Goal: Communication & Community: Answer question/provide support

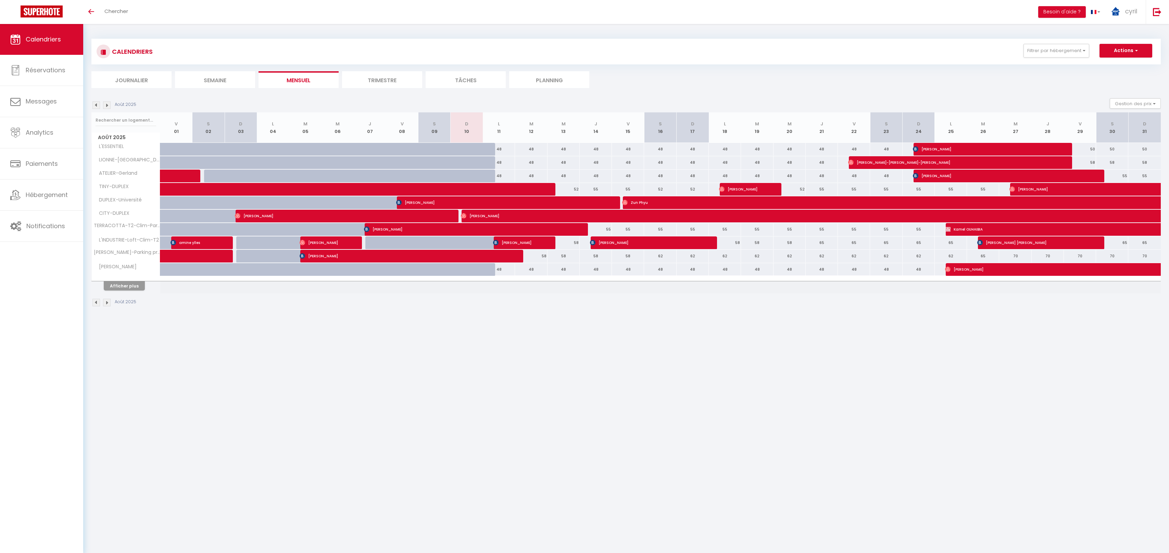
select select
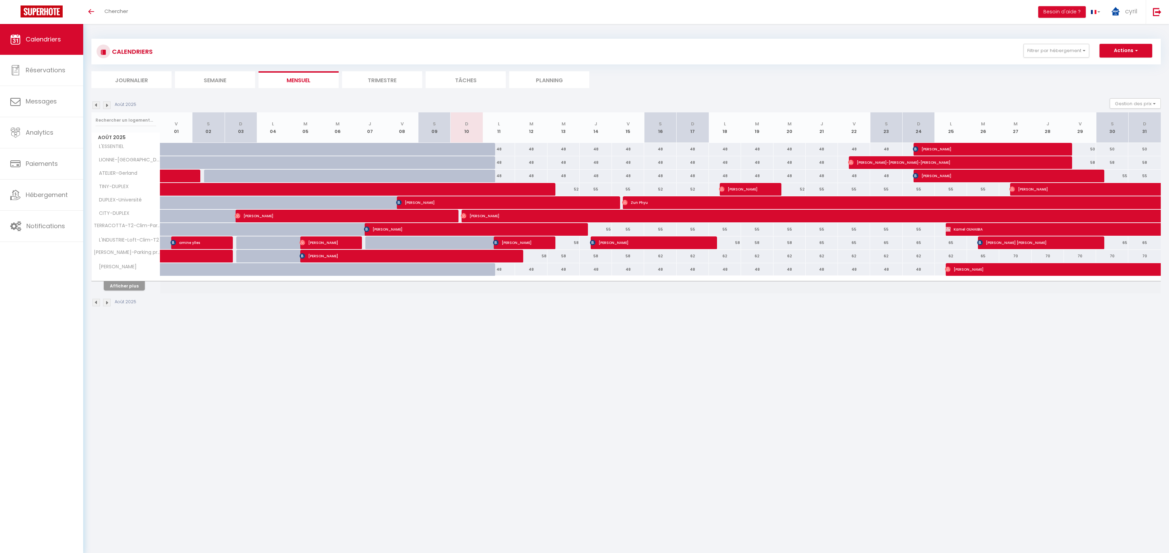
select select
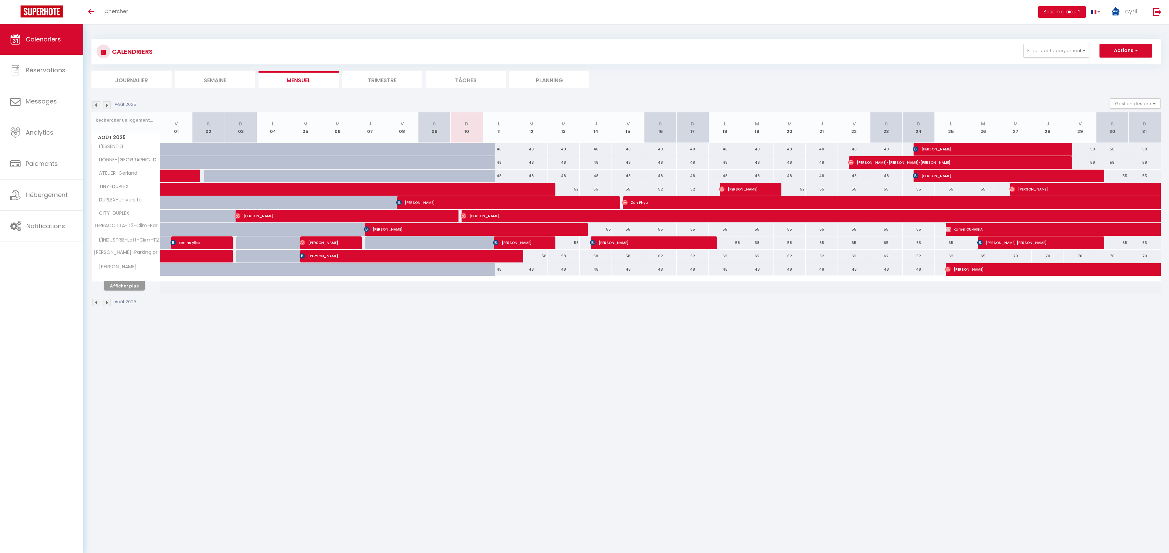
select select
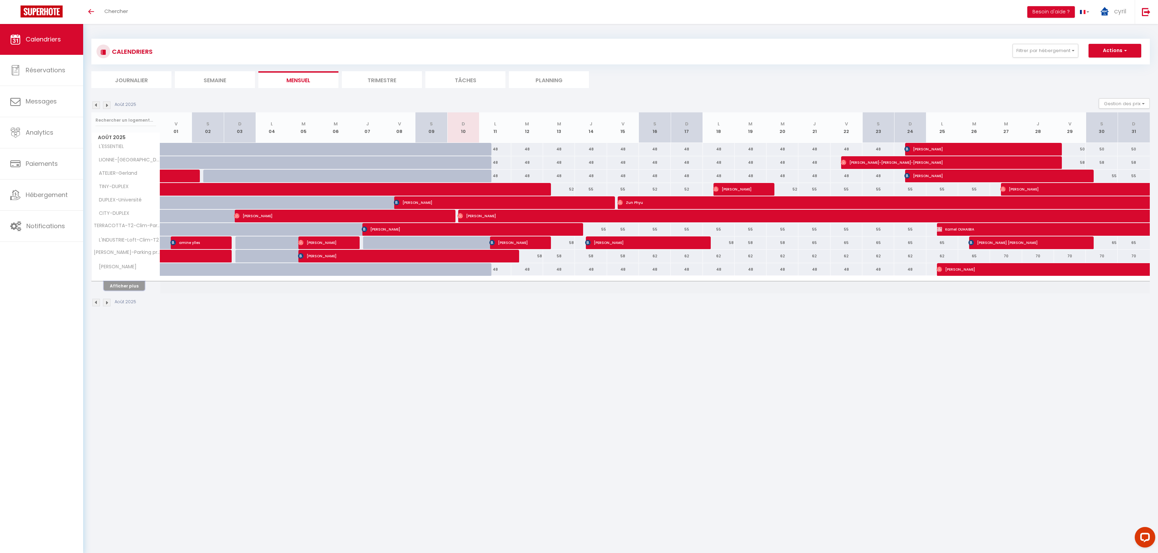
click at [124, 281] on button "Afficher plus" at bounding box center [124, 285] width 41 height 9
select select
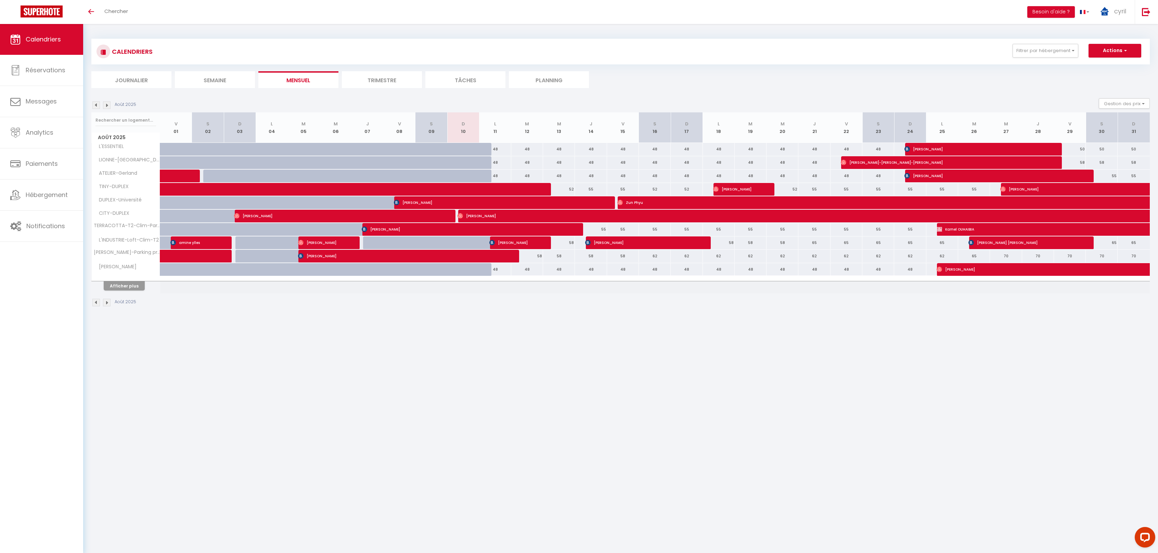
select select
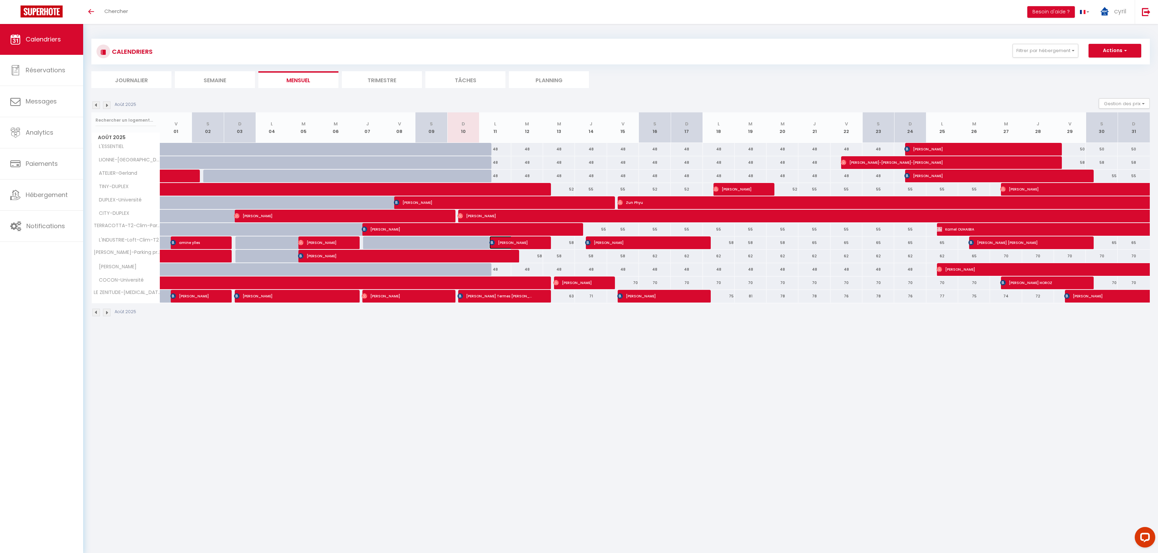
click at [519, 239] on span "[PERSON_NAME]" at bounding box center [511, 242] width 42 height 13
select select "OK"
select select "KO"
select select "1"
select select "0"
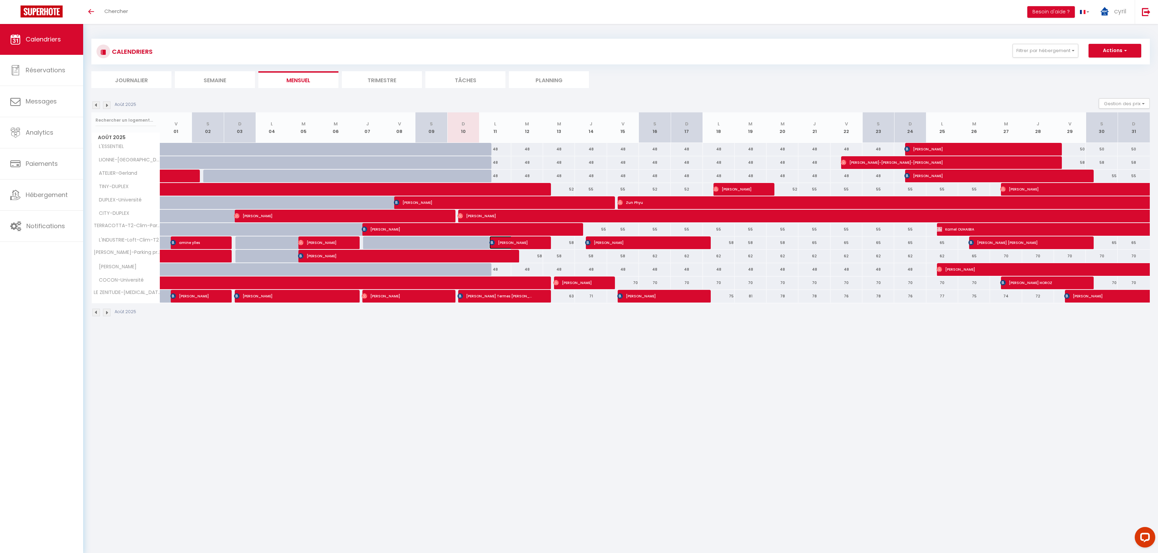
select select "1"
select select
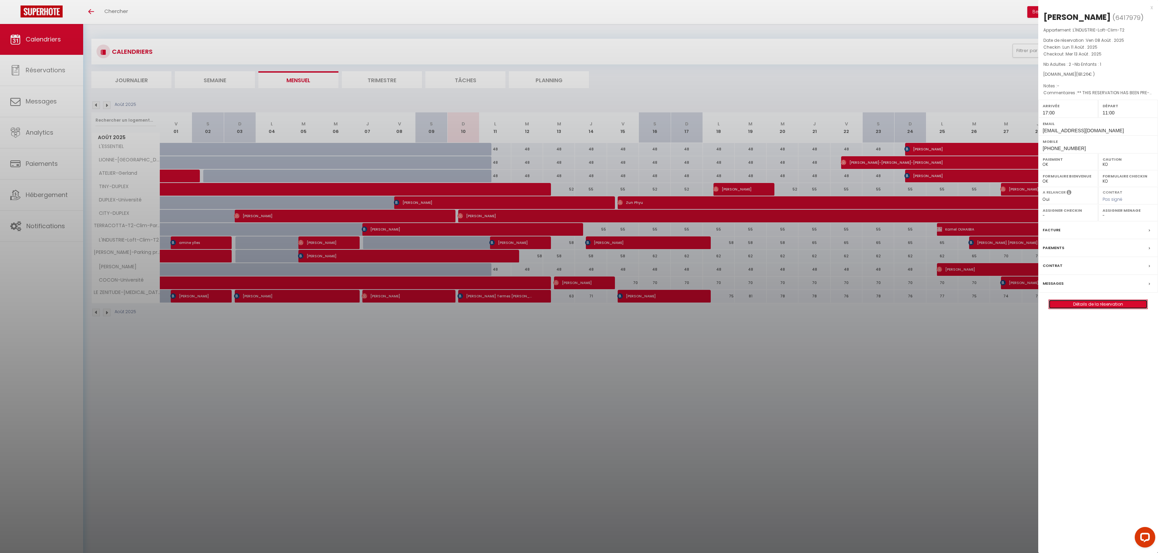
click at [1095, 303] on link "Détails de la réservation" at bounding box center [1098, 304] width 99 height 9
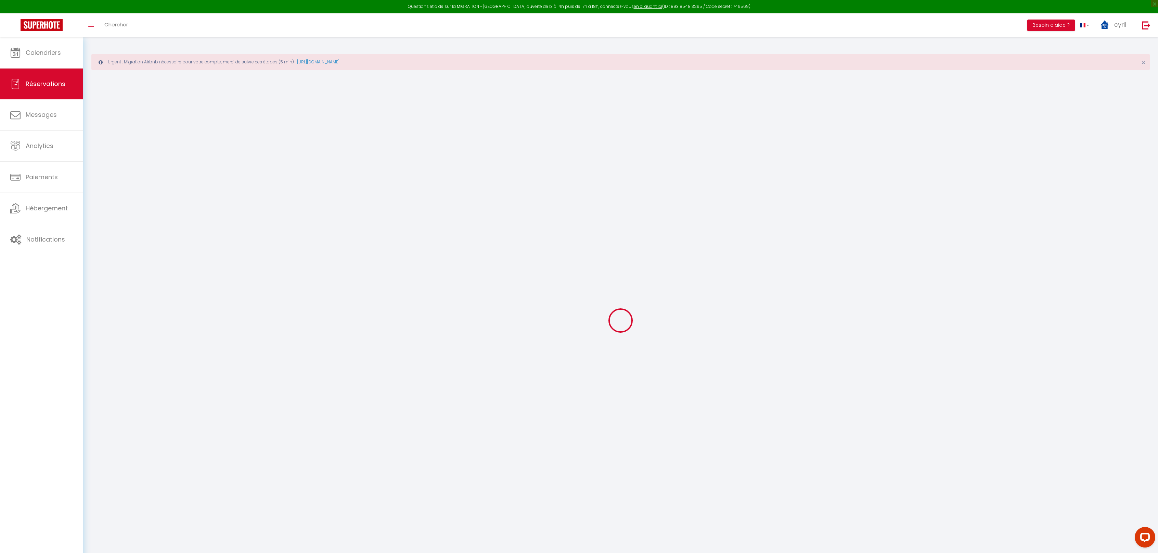
select select
checkbox input "false"
select select
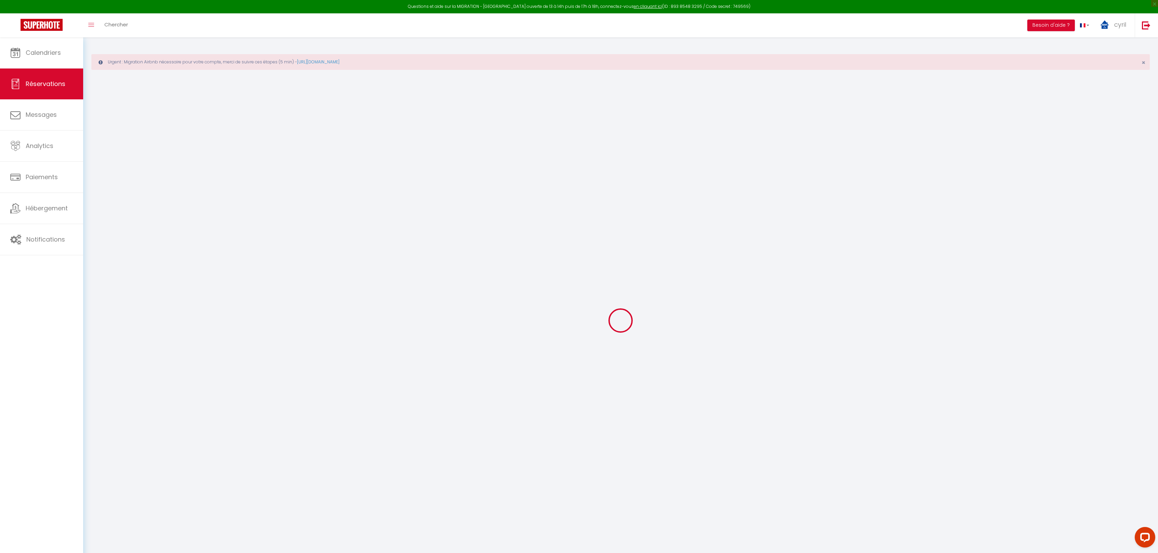
checkbox input "false"
type textarea "** THIS RESERVATION HAS BEEN PRE-PAID ** Reservation has a cancellation grace p…"
type input "39"
type input "7.42"
select select
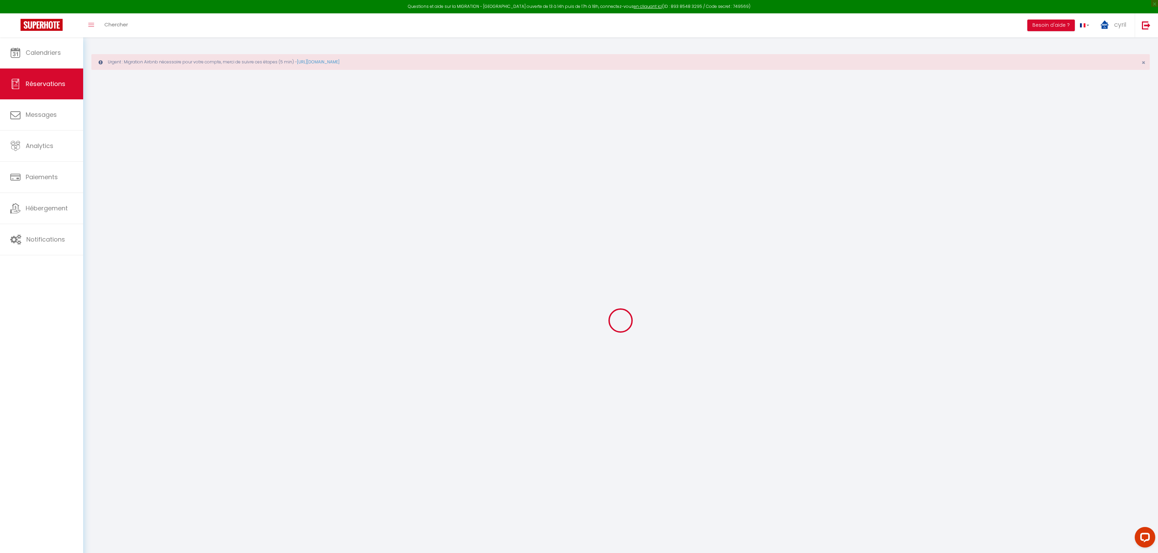
select select
checkbox input "false"
select select "17:00"
select select "11:00"
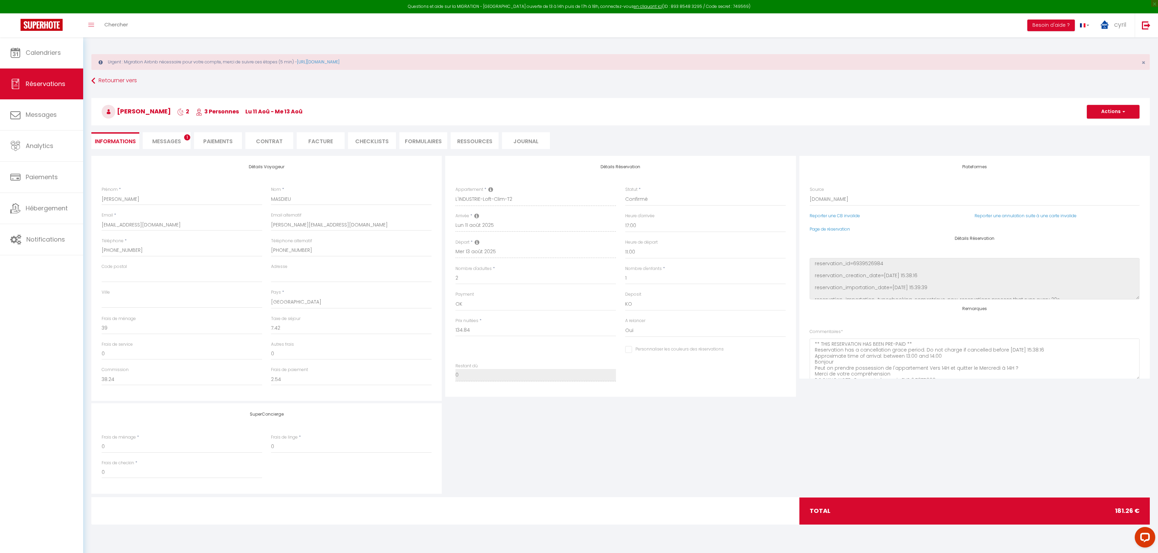
click at [162, 133] on li "Messages 1" at bounding box center [167, 140] width 48 height 17
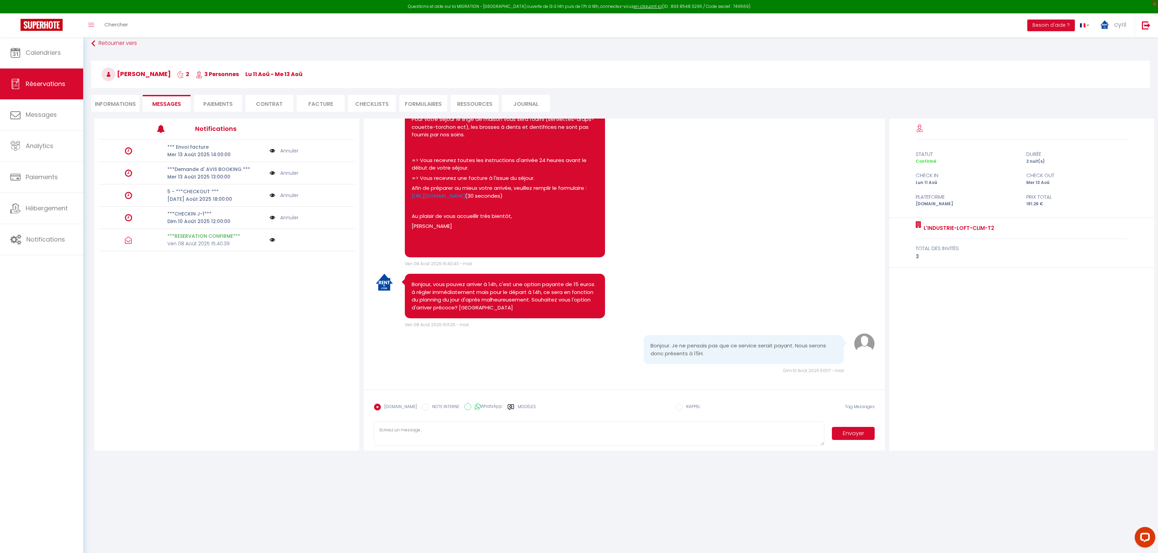
scroll to position [153, 0]
click at [225, 101] on li "Paiements" at bounding box center [218, 103] width 48 height 17
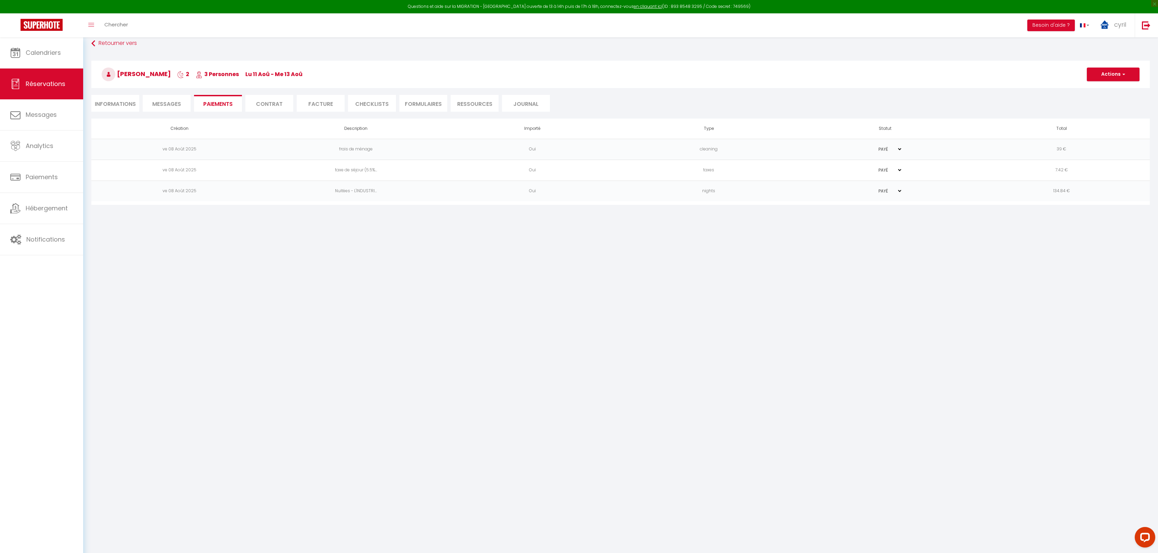
click at [115, 100] on li "Informations" at bounding box center [115, 103] width 48 height 17
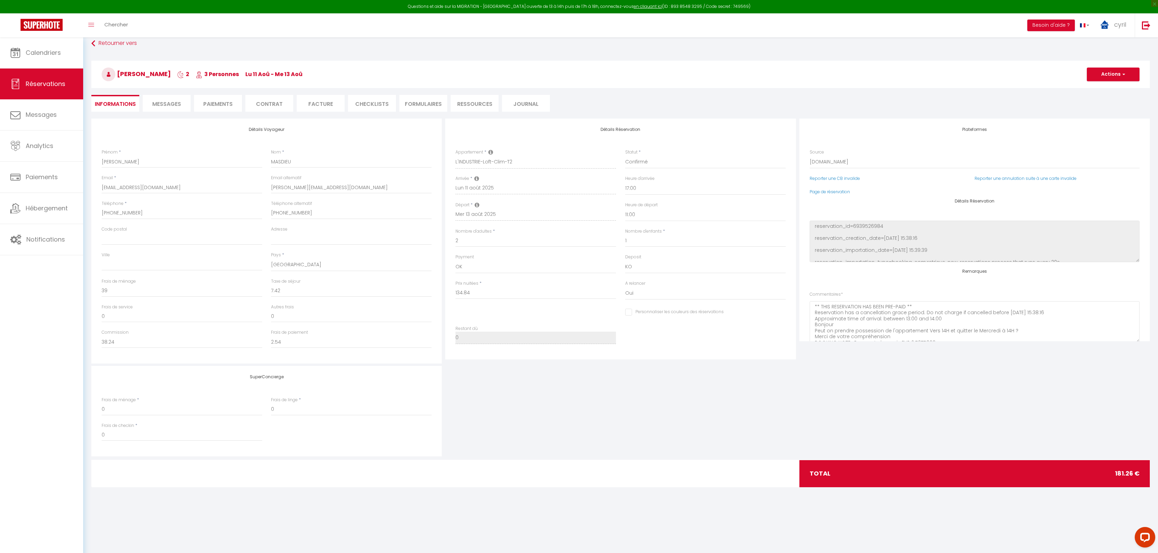
click at [173, 101] on span "Messages" at bounding box center [166, 104] width 29 height 8
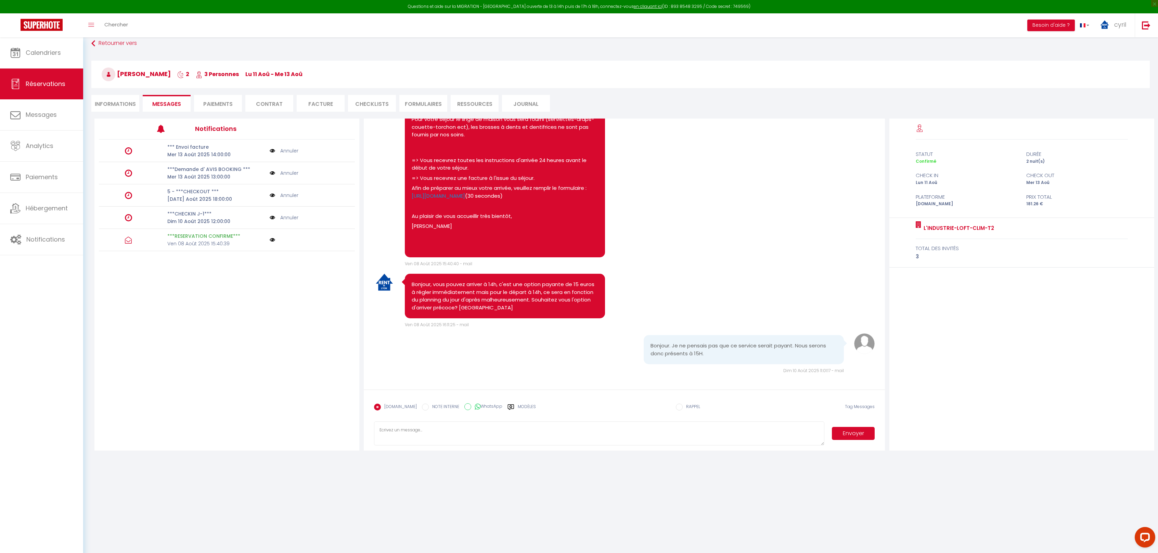
click at [109, 100] on li "Informations" at bounding box center [115, 103] width 48 height 17
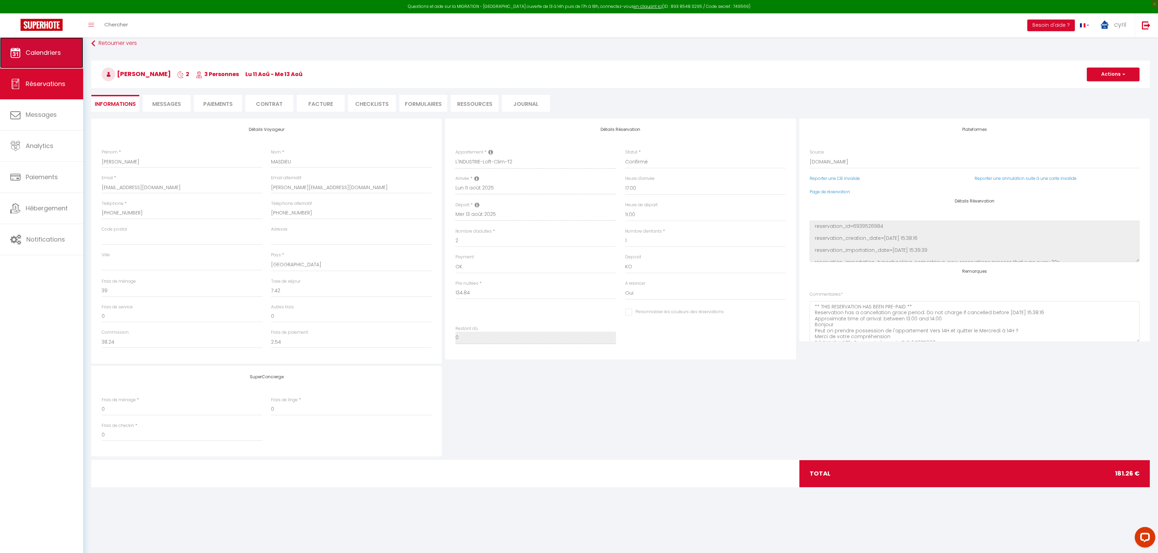
click at [48, 50] on span "Calendriers" at bounding box center [43, 52] width 35 height 9
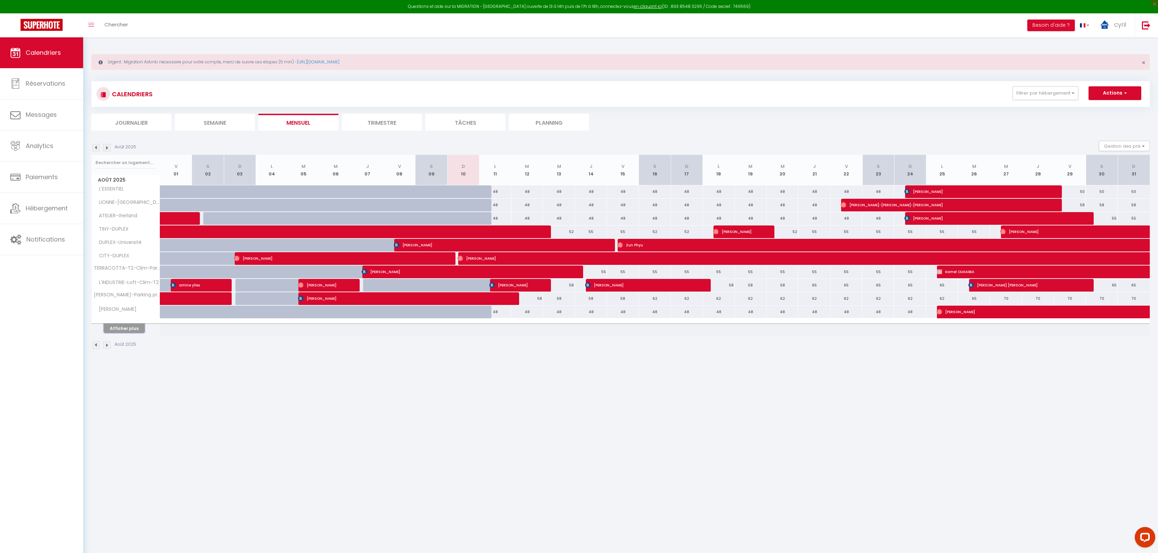
click at [130, 327] on button "Afficher plus" at bounding box center [124, 328] width 41 height 9
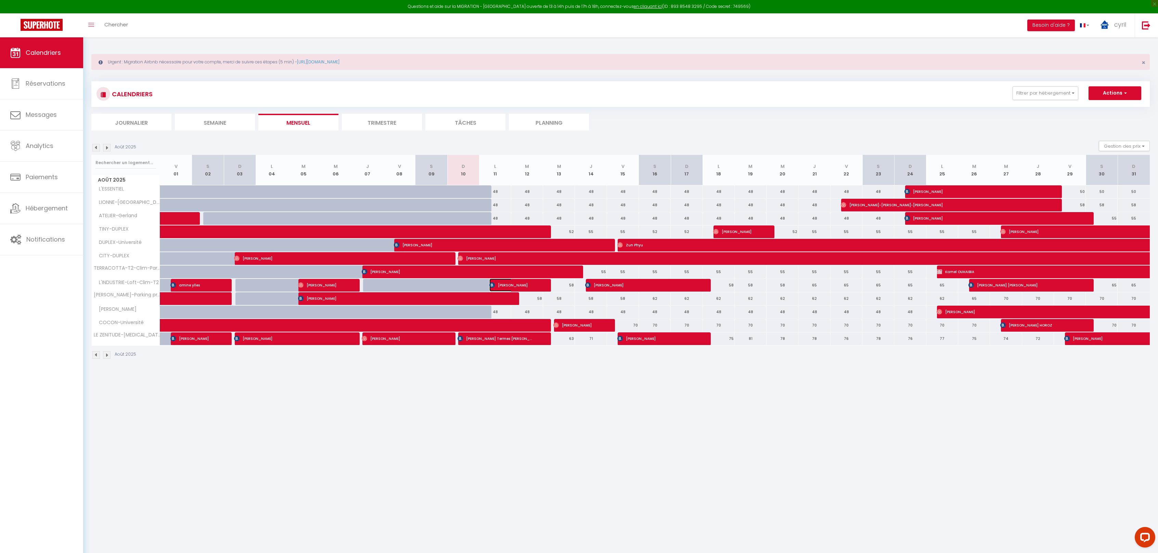
click at [515, 280] on span "[PERSON_NAME]" at bounding box center [511, 284] width 42 height 13
select select "OK"
select select "KO"
select select "1"
select select "0"
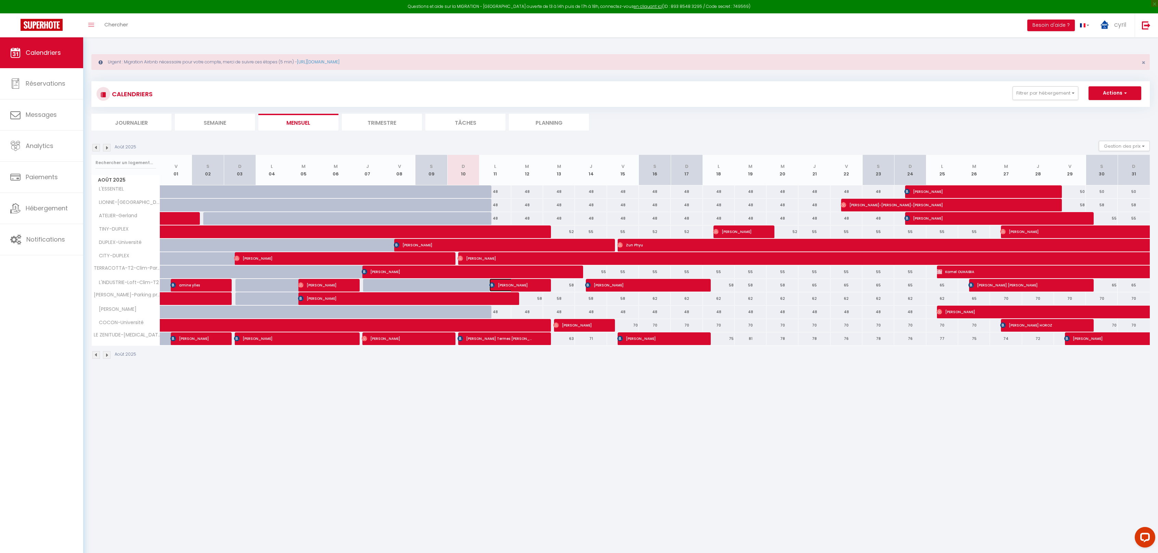
select select "1"
select select
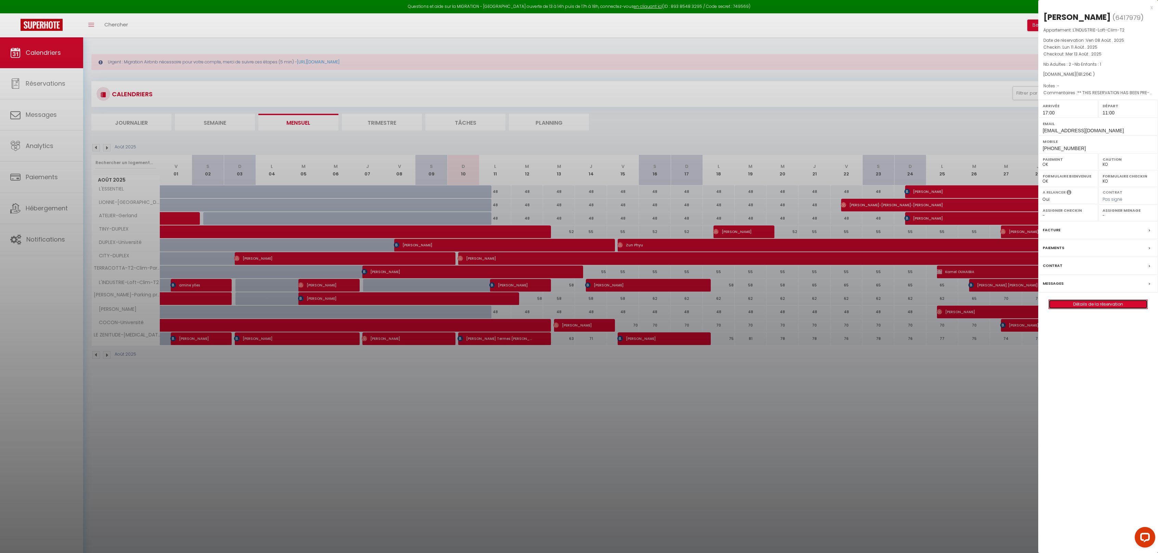
click at [1102, 304] on link "Détails de la réservation" at bounding box center [1098, 304] width 99 height 9
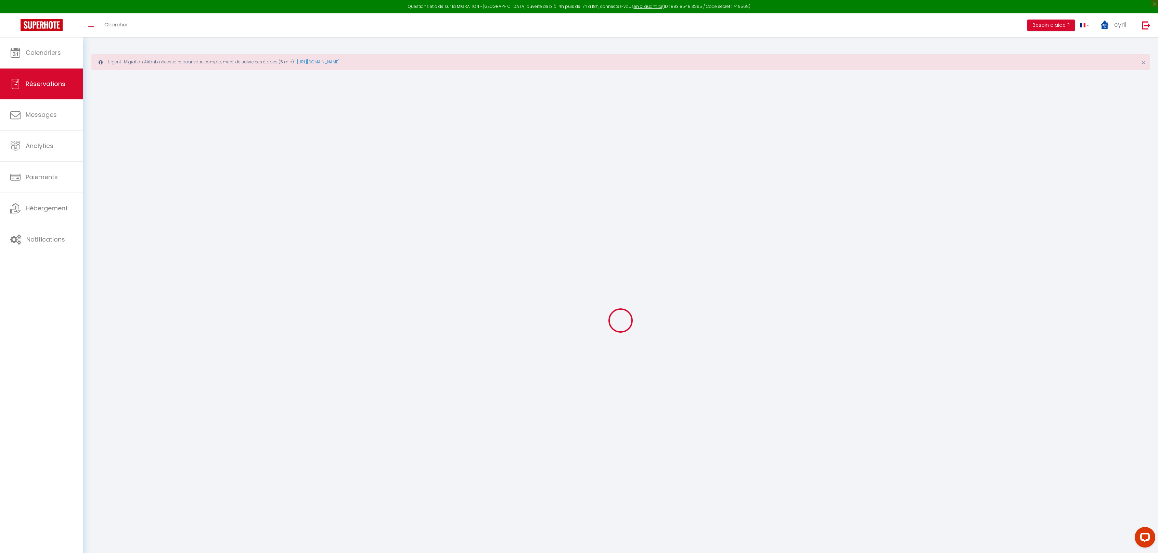
select select
checkbox input "false"
type textarea "** THIS RESERVATION HAS BEEN PRE-PAID ** Reservation has a cancellation grace p…"
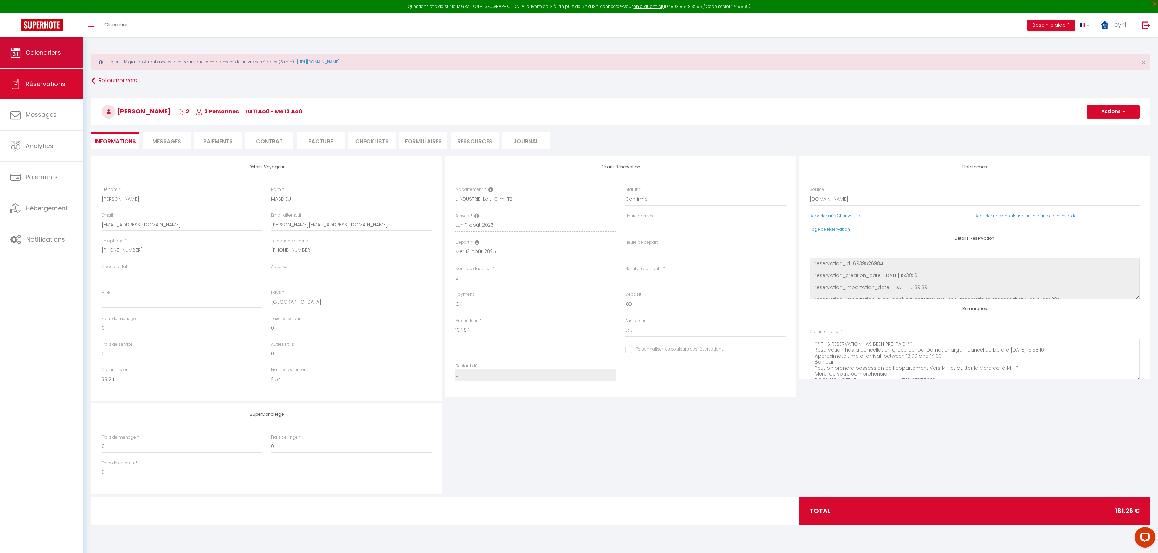
type input "39"
type input "7.42"
select select
checkbox input "false"
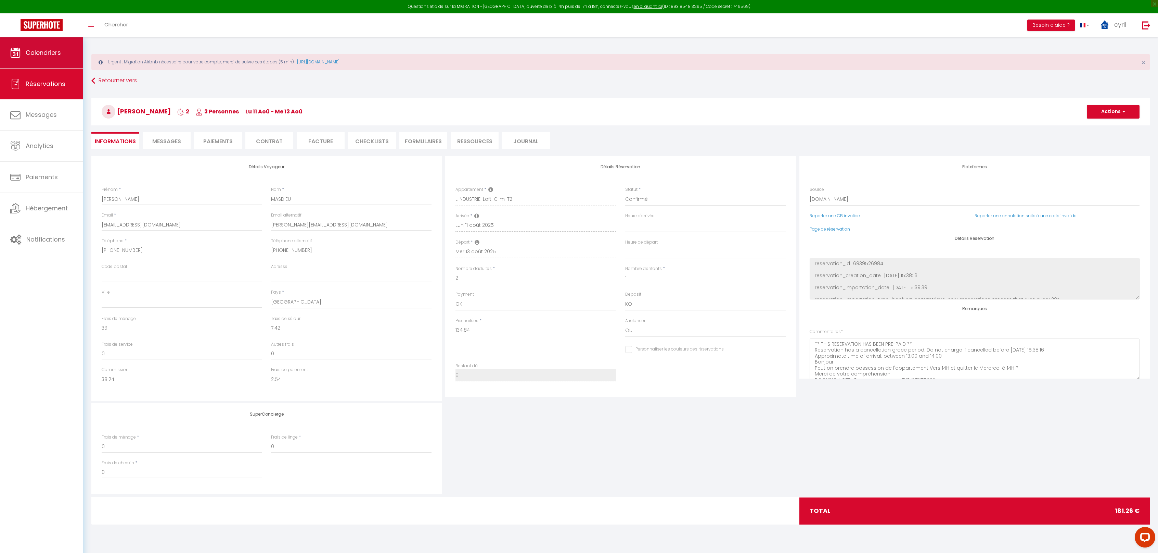
select select "17:00"
select select "11:00"
click at [169, 139] on span "Messages" at bounding box center [166, 141] width 29 height 8
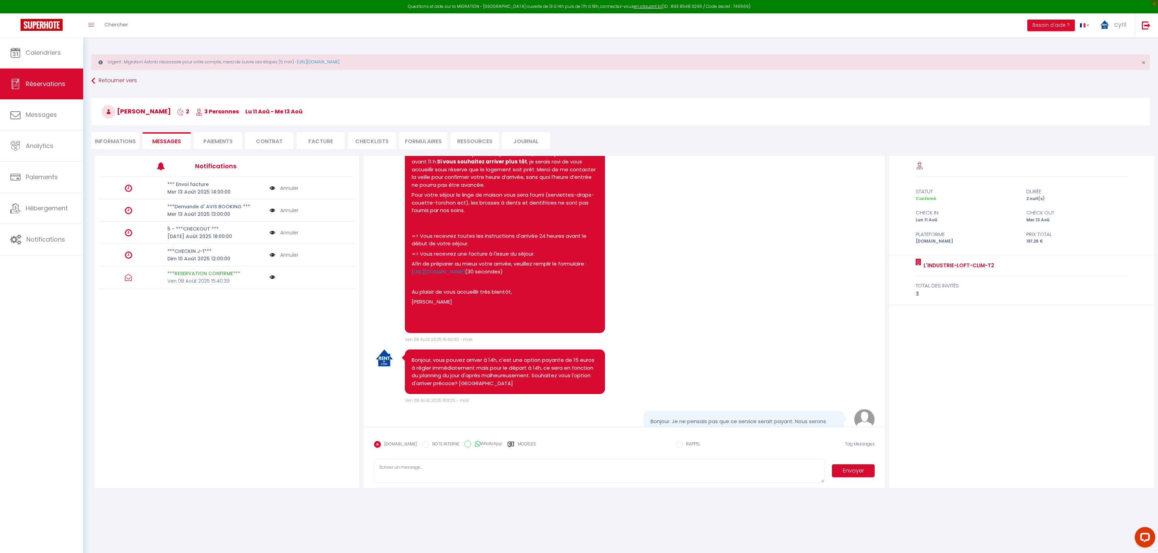
scroll to position [153, 0]
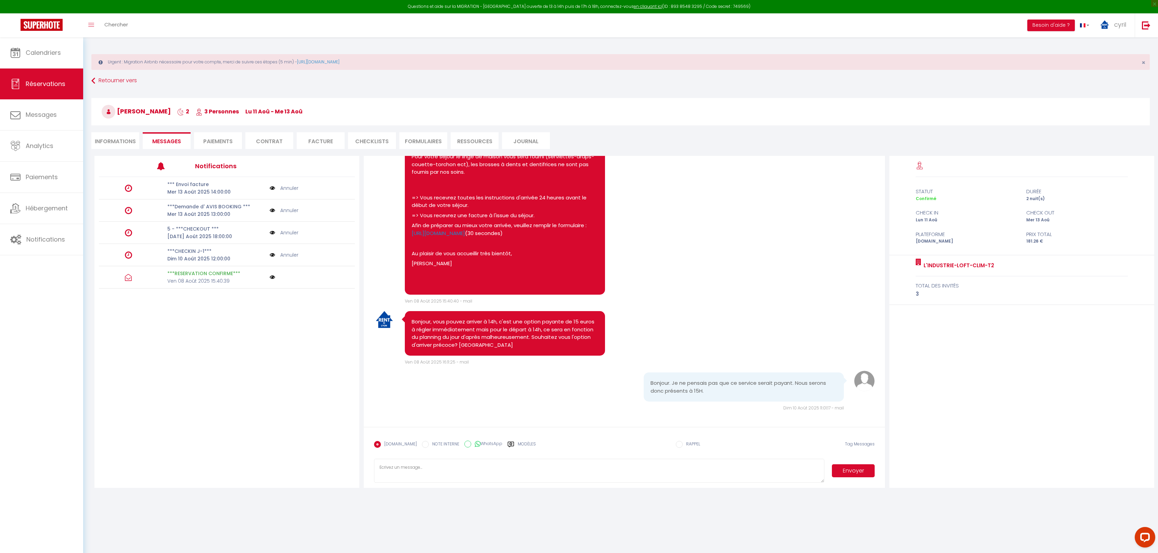
click at [397, 468] on textarea at bounding box center [599, 470] width 451 height 24
type textarea "Bonjour, souhaitez vous que j'allume la clim pour votre arrivé ?"
click at [849, 469] on button "Envoyer" at bounding box center [853, 470] width 42 height 13
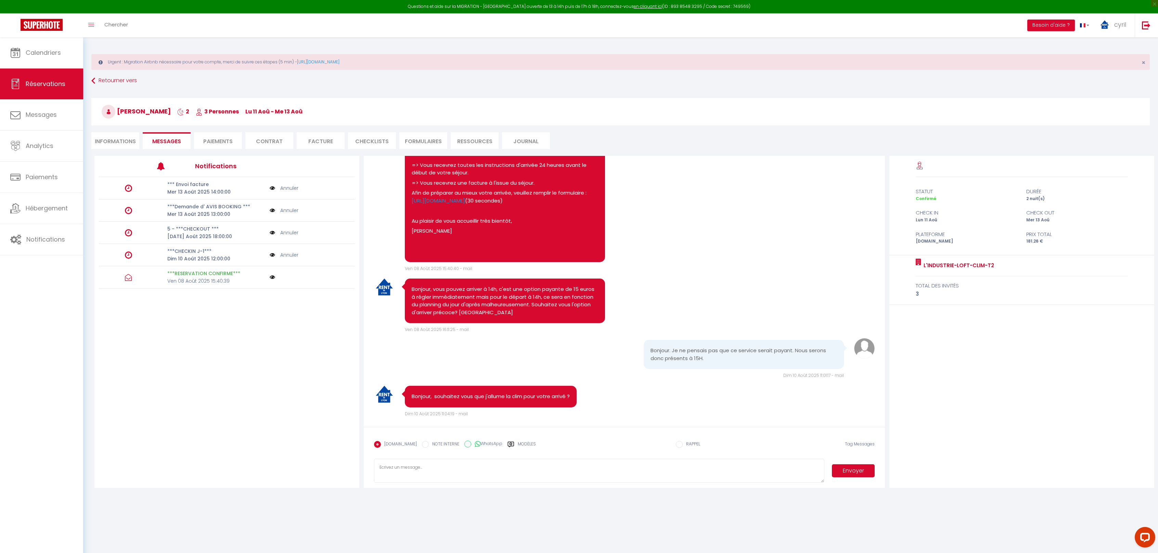
scroll to position [191, 0]
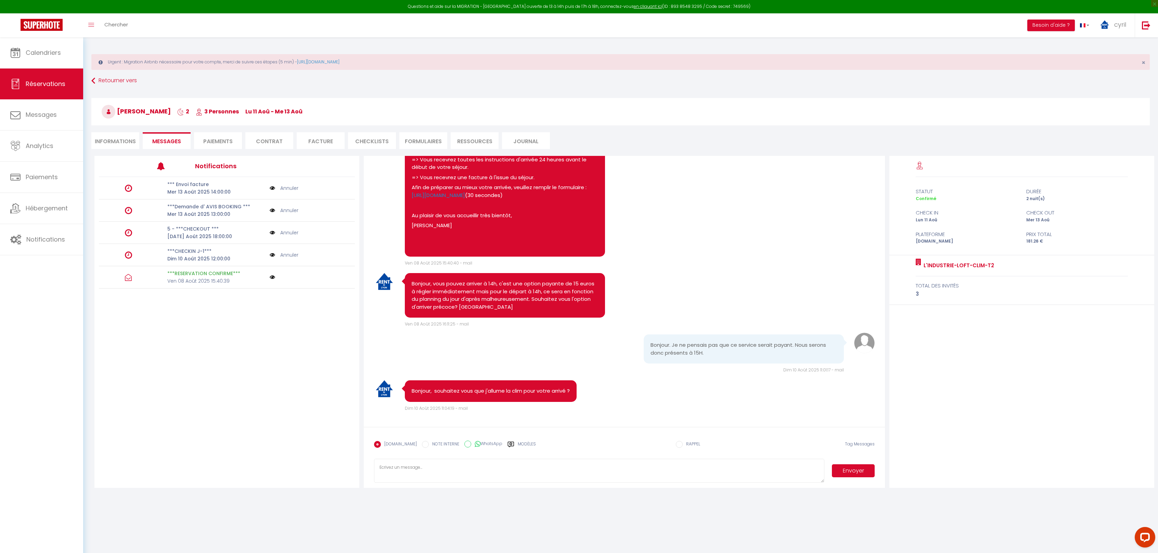
click at [395, 466] on textarea at bounding box center [599, 470] width 451 height 24
type textarea "Si vous arrivez à 15h, il se peux que l'appartement ne soit pas prêt mais vous …"
click at [858, 466] on button "Envoyer" at bounding box center [853, 470] width 42 height 13
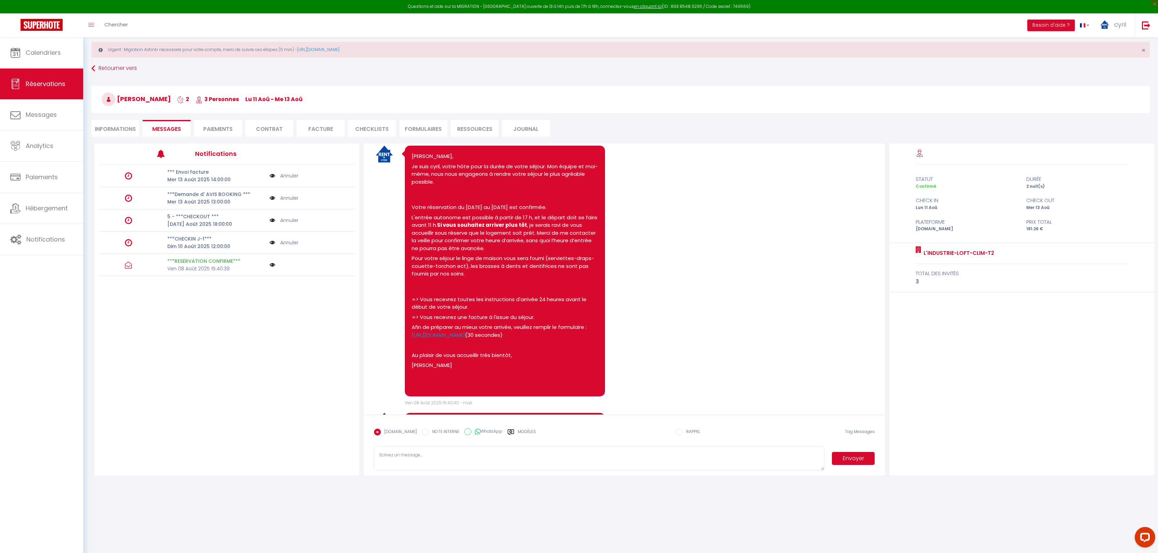
scroll to position [0, 0]
